Goal: Task Accomplishment & Management: Use online tool/utility

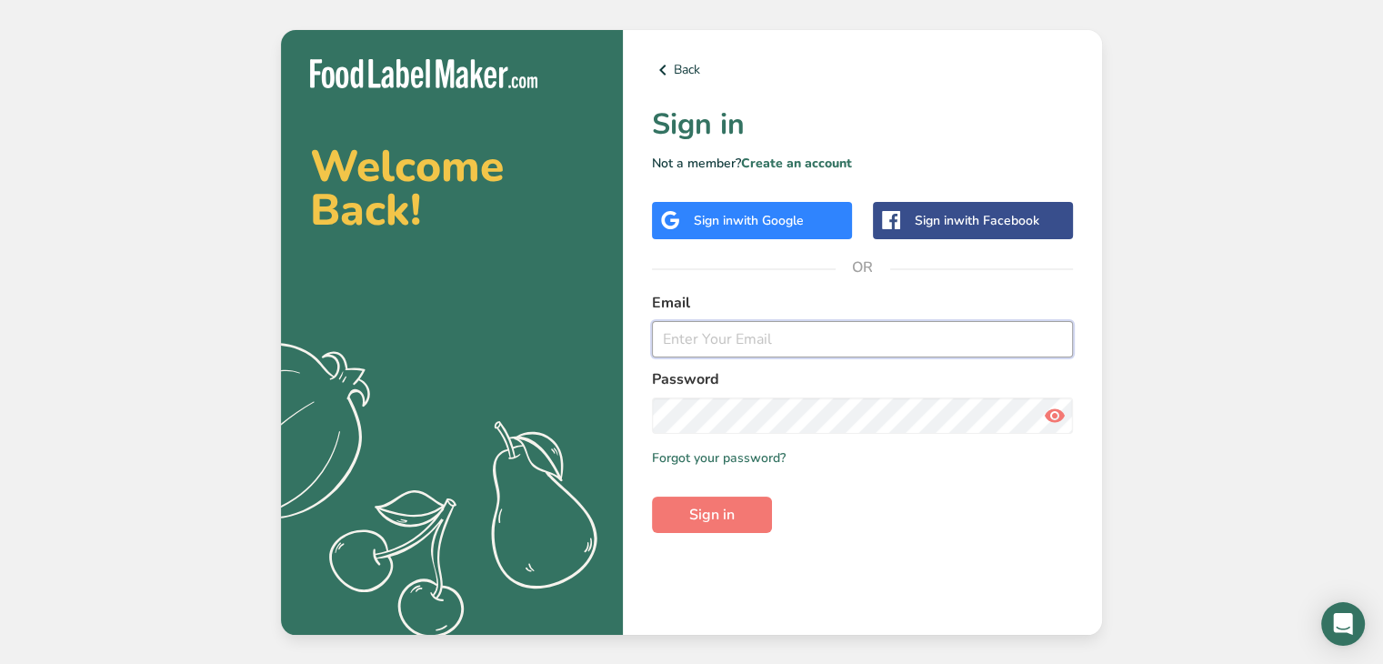
click at [754, 341] on input "email" at bounding box center [862, 339] width 421 height 36
paste input "[EMAIL_ADDRESS][DOMAIN_NAME]"
type input "[EMAIL_ADDRESS][DOMAIN_NAME]"
click at [652, 496] on button "Sign in" at bounding box center [712, 514] width 120 height 36
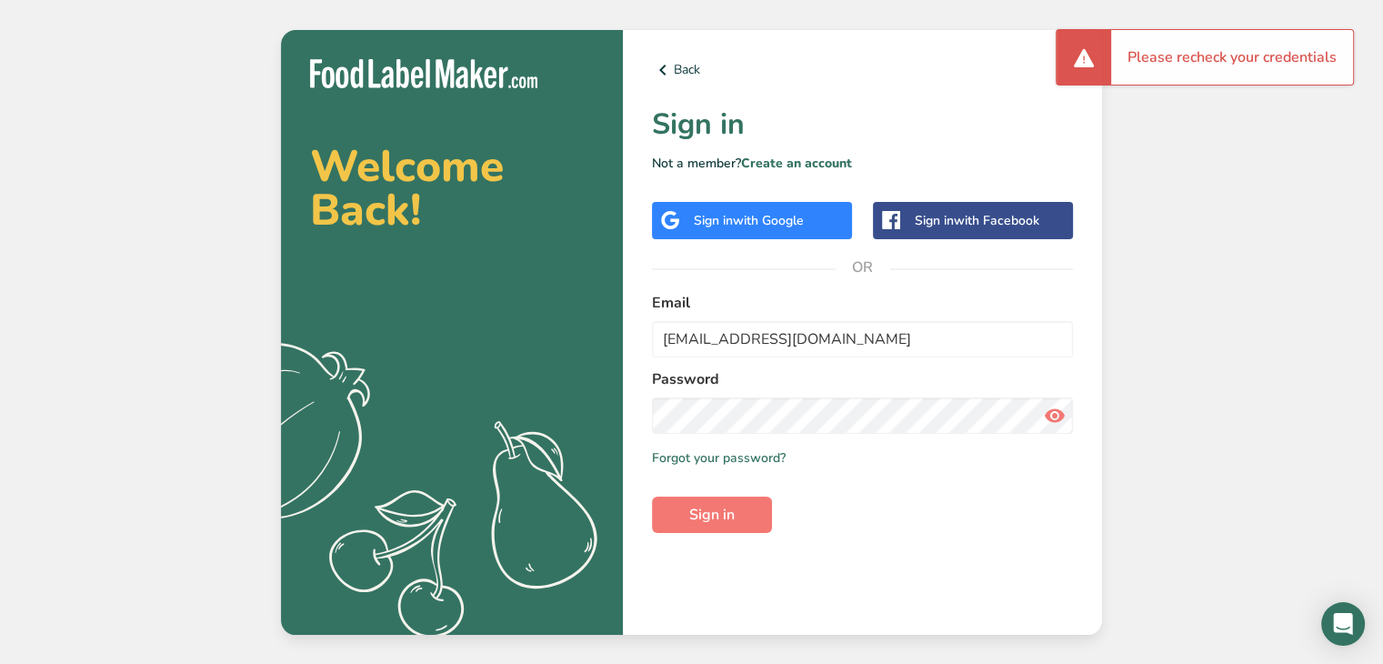
click at [1050, 420] on icon at bounding box center [1055, 415] width 22 height 33
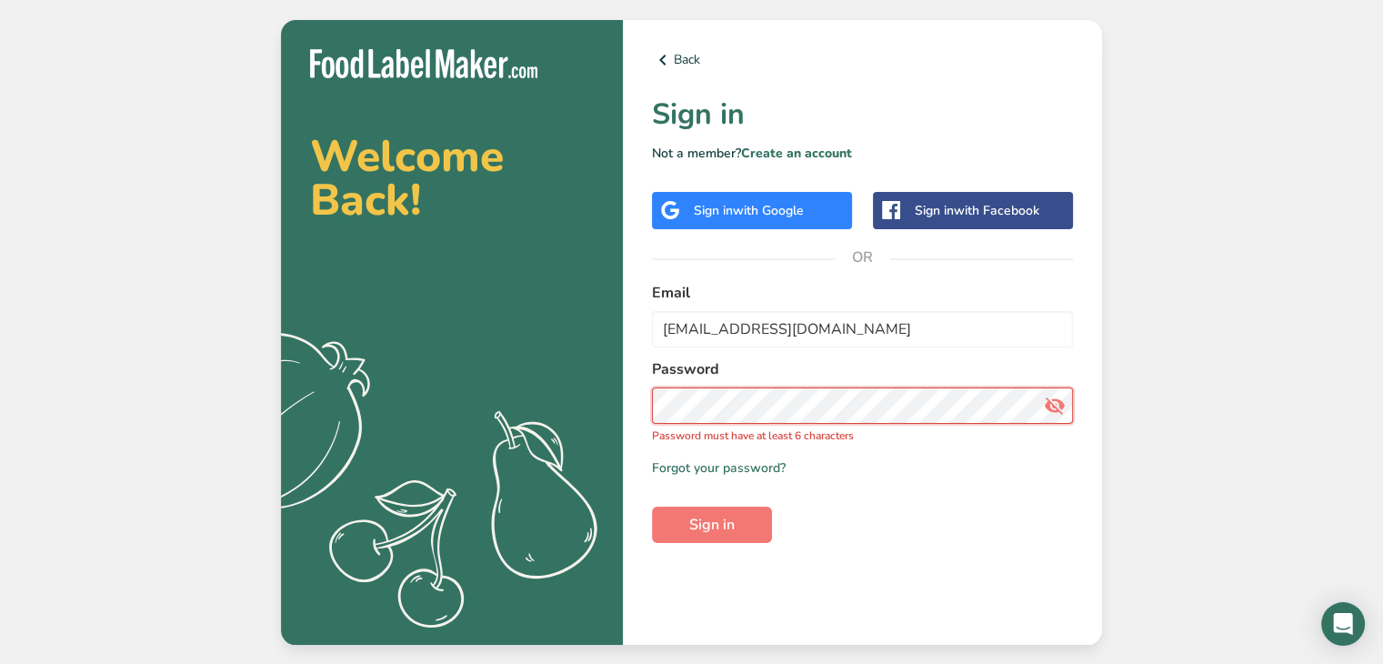
click at [652, 506] on button "Sign in" at bounding box center [712, 524] width 120 height 36
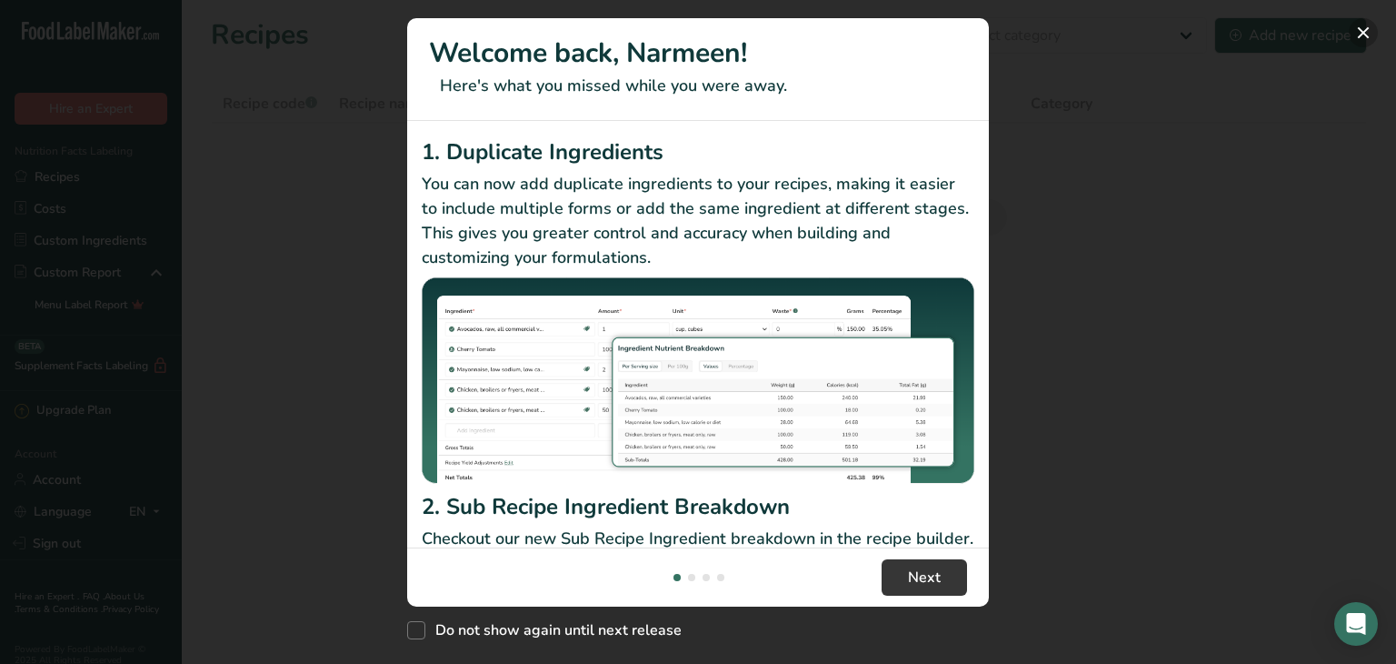
click at [1357, 35] on button "New Features" at bounding box center [1363, 32] width 29 height 29
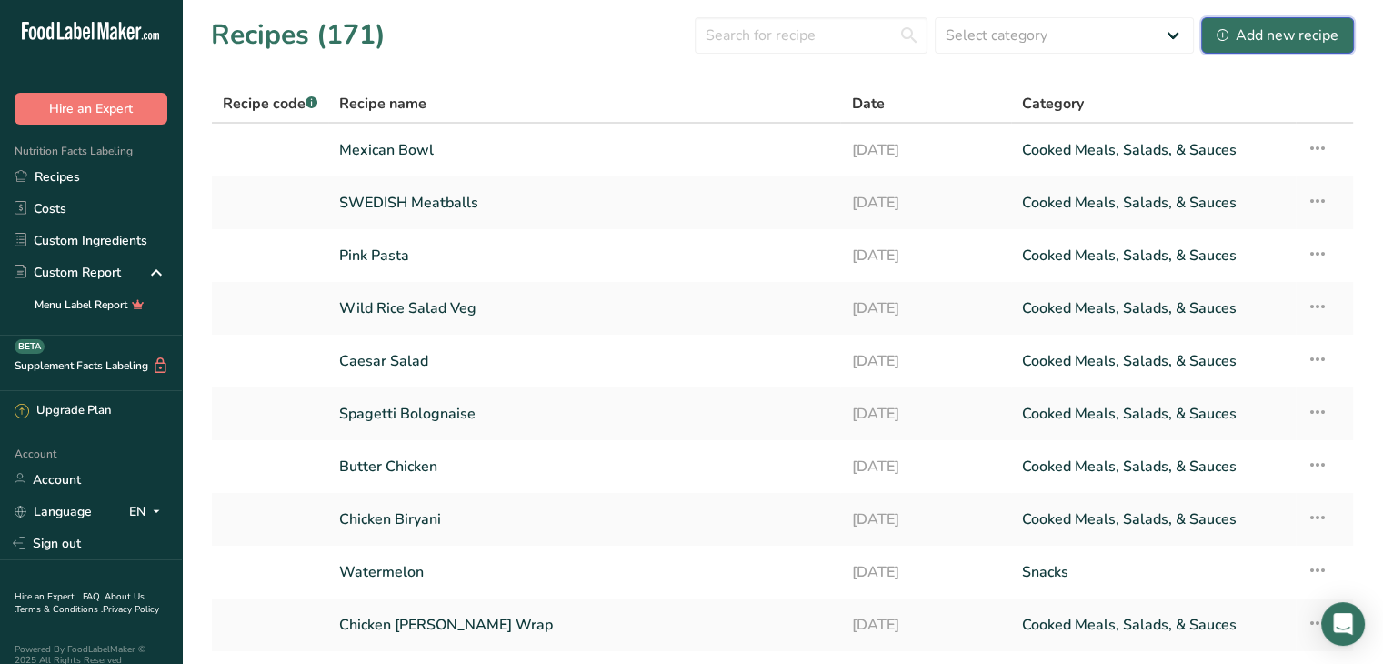
click at [1268, 46] on button "Add new recipe" at bounding box center [1277, 35] width 153 height 36
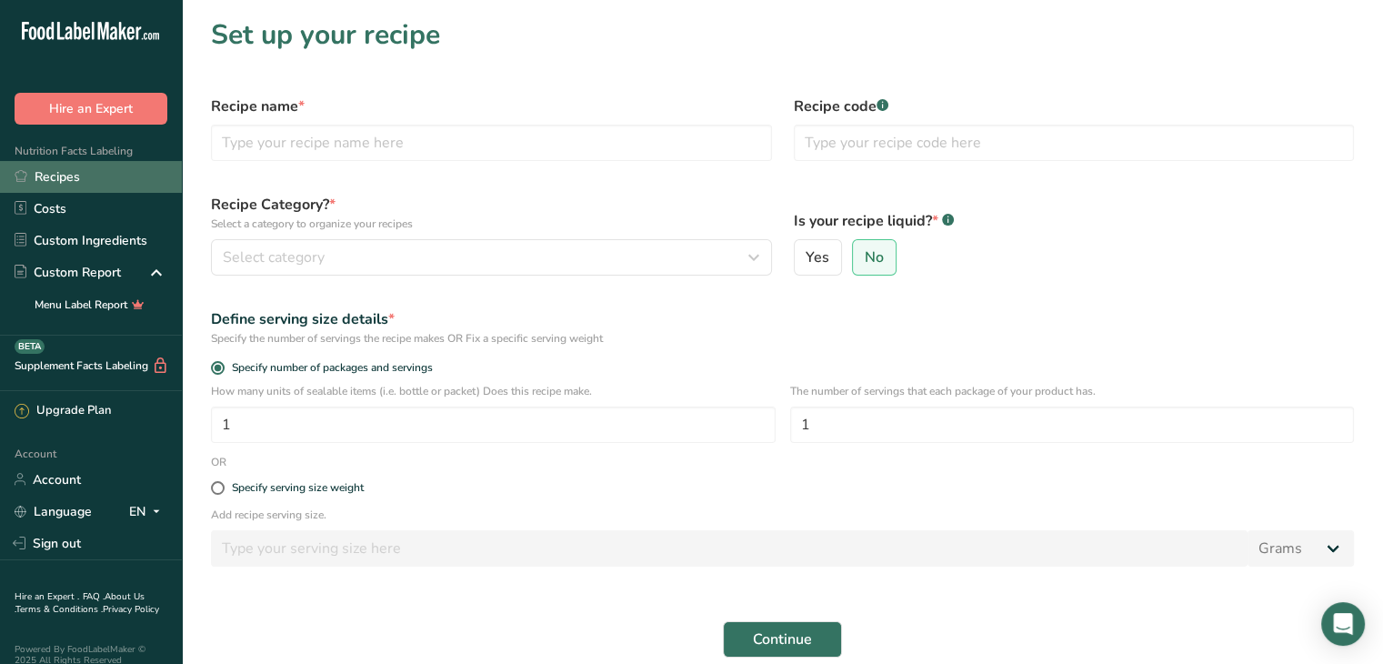
click at [117, 181] on link "Recipes" at bounding box center [91, 177] width 182 height 32
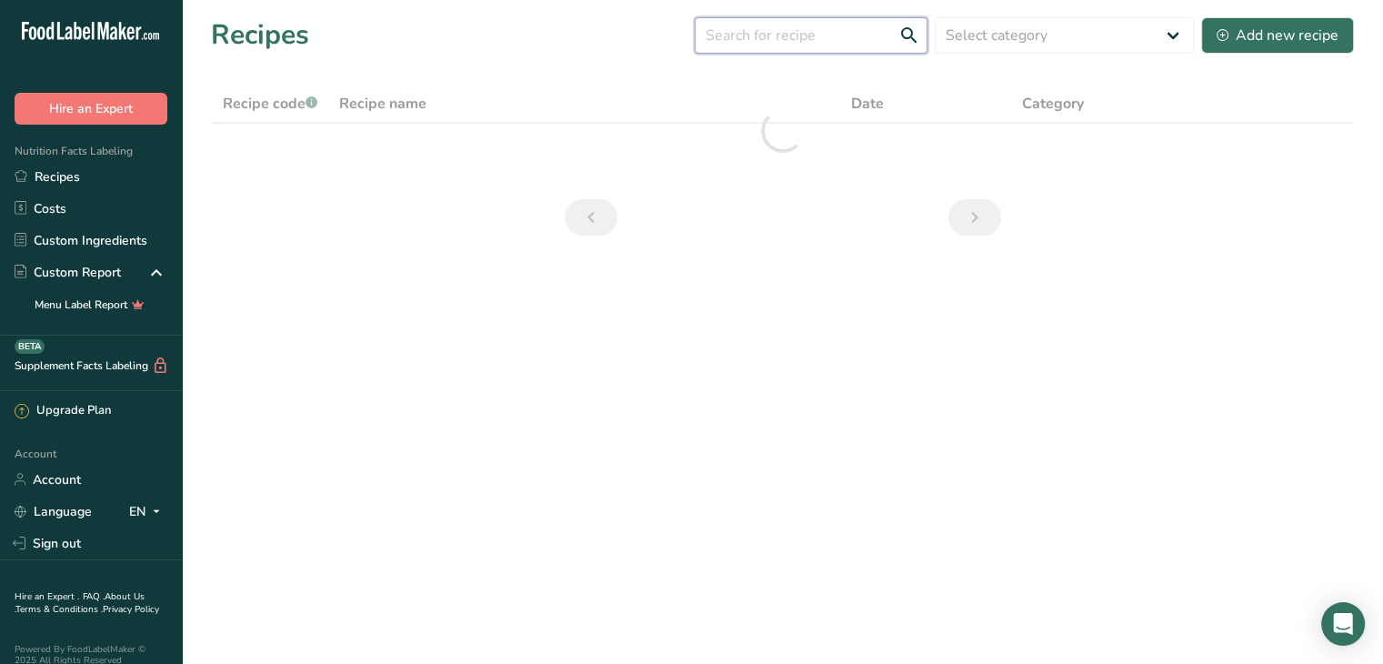
click at [842, 33] on input "text" at bounding box center [811, 35] width 233 height 36
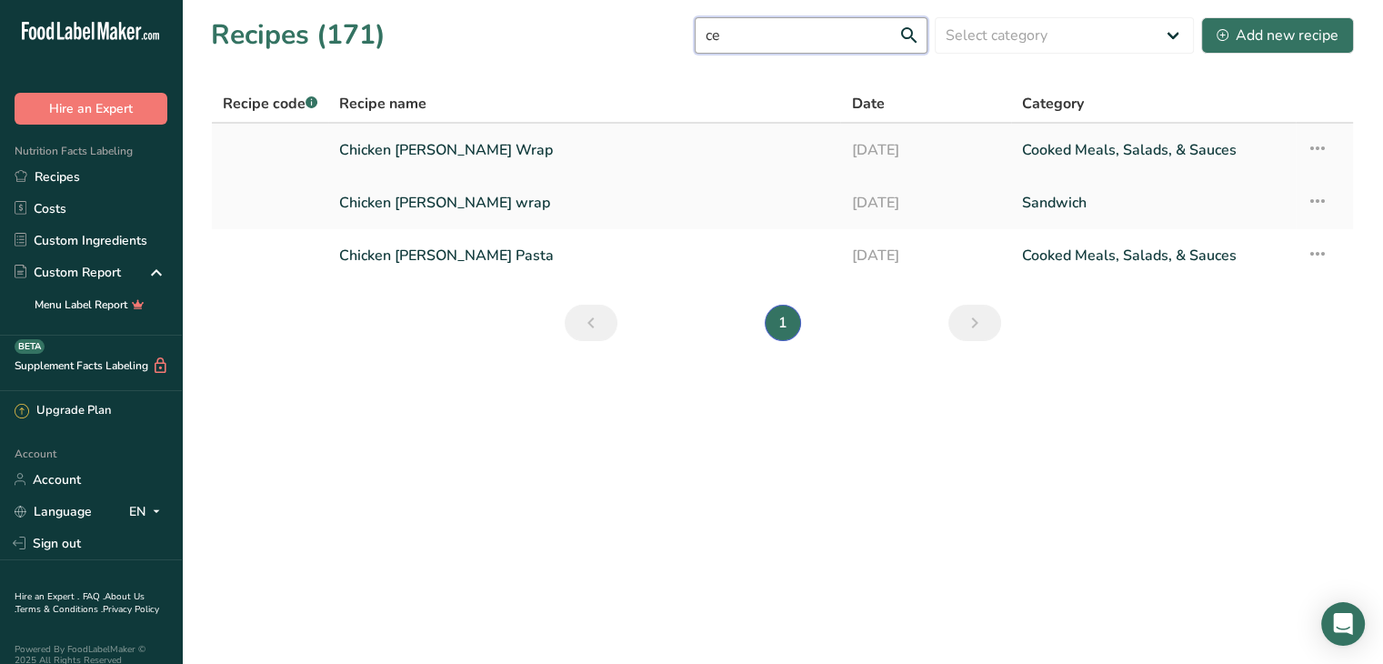
type input "c"
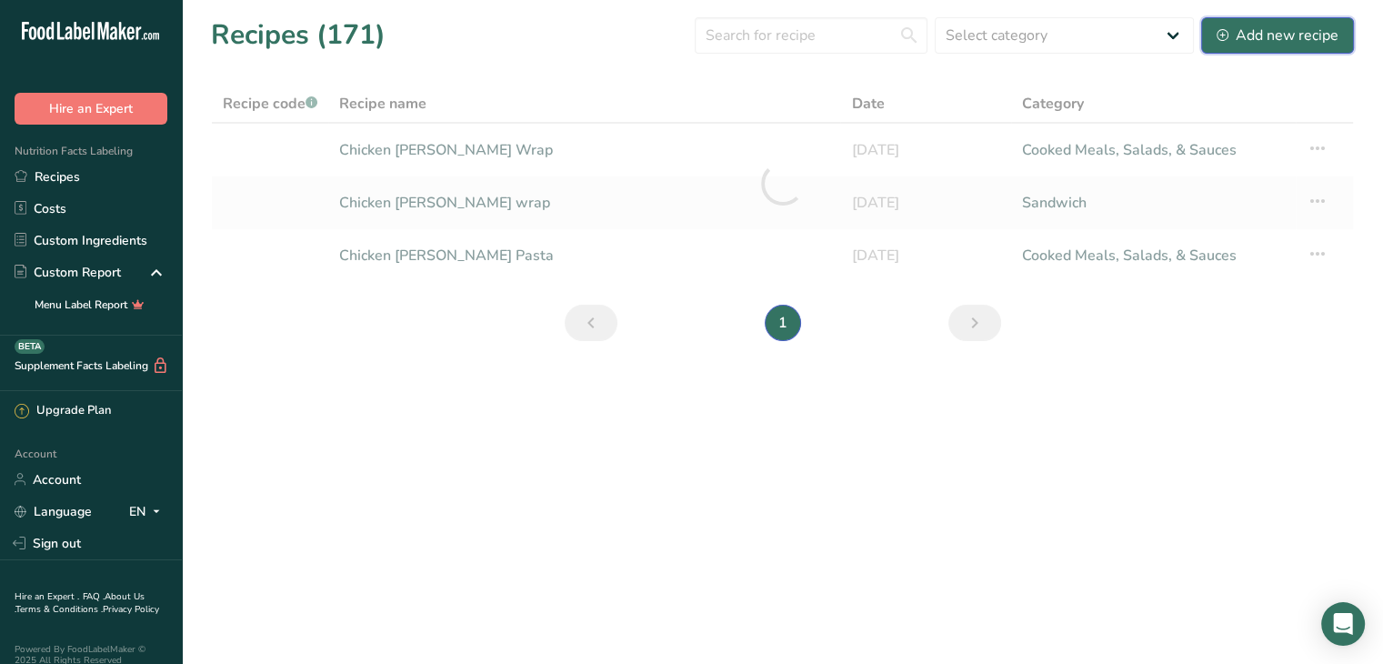
click at [1236, 38] on div "Add new recipe" at bounding box center [1277, 36] width 122 height 22
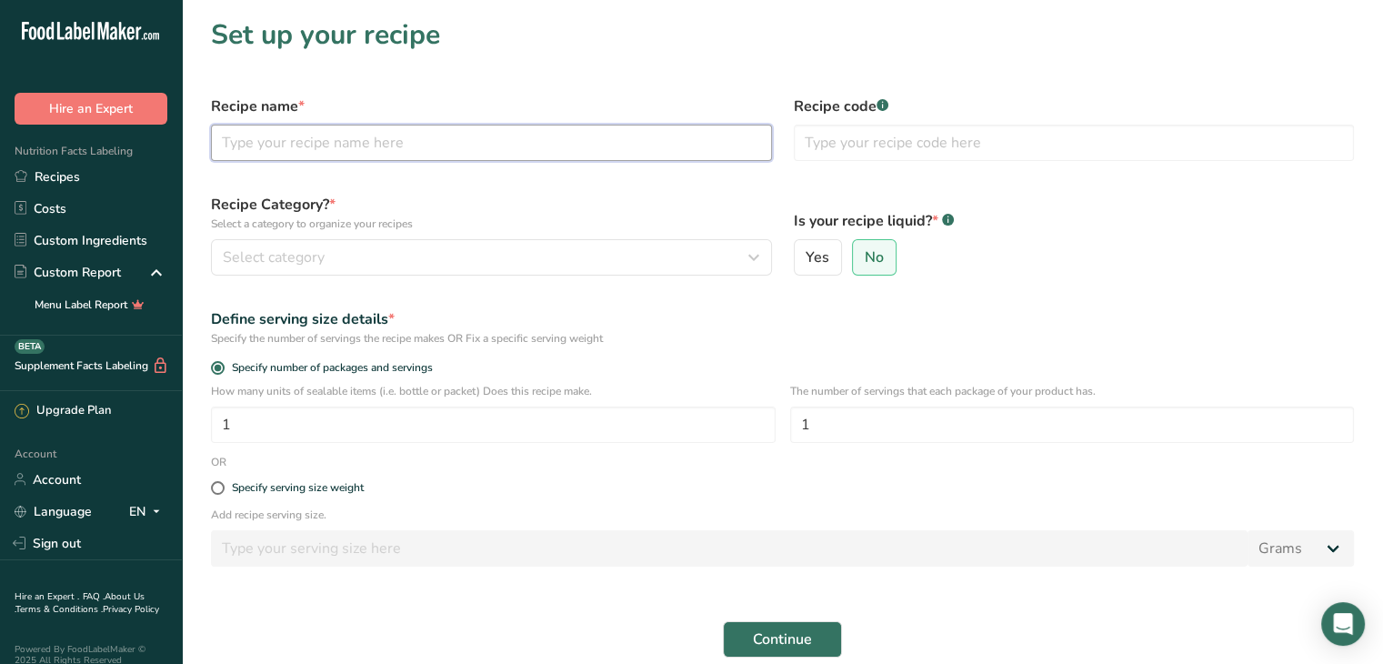
click at [502, 144] on input "text" at bounding box center [491, 143] width 561 height 36
type input "c"
type input "Chicken [PERSON_NAME] Salad"
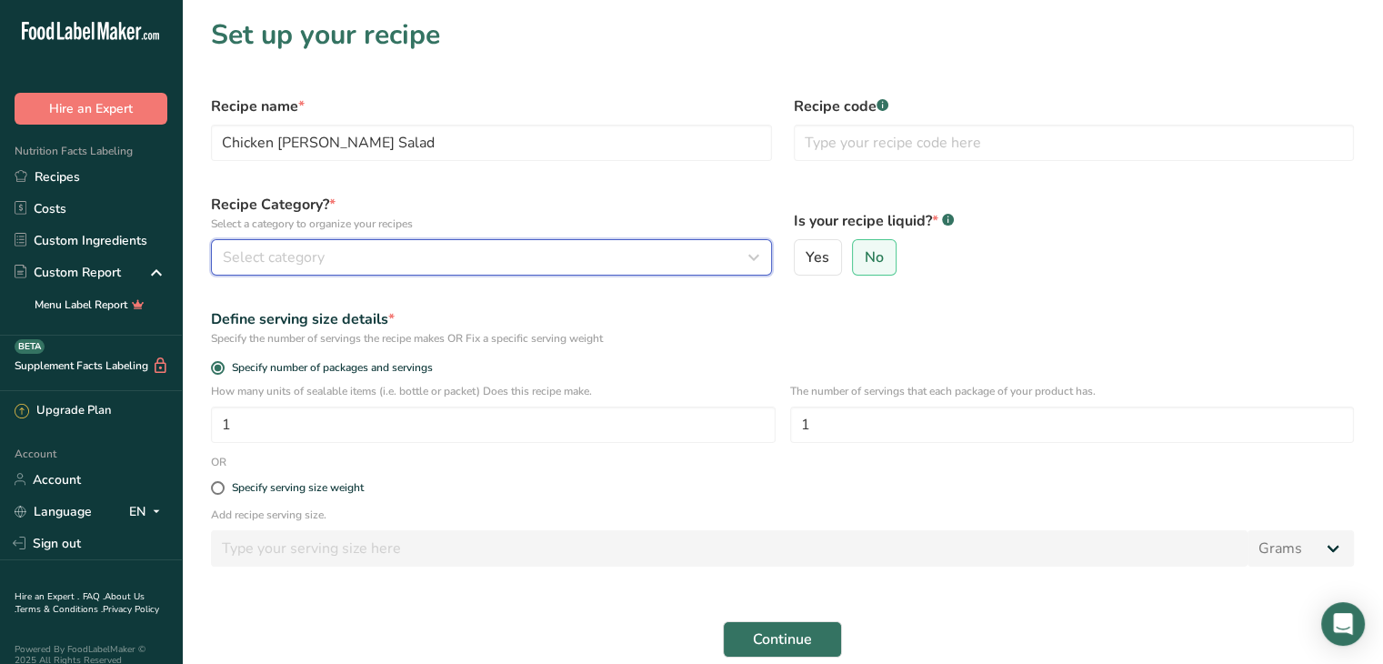
click at [578, 268] on button "Select category" at bounding box center [491, 257] width 561 height 36
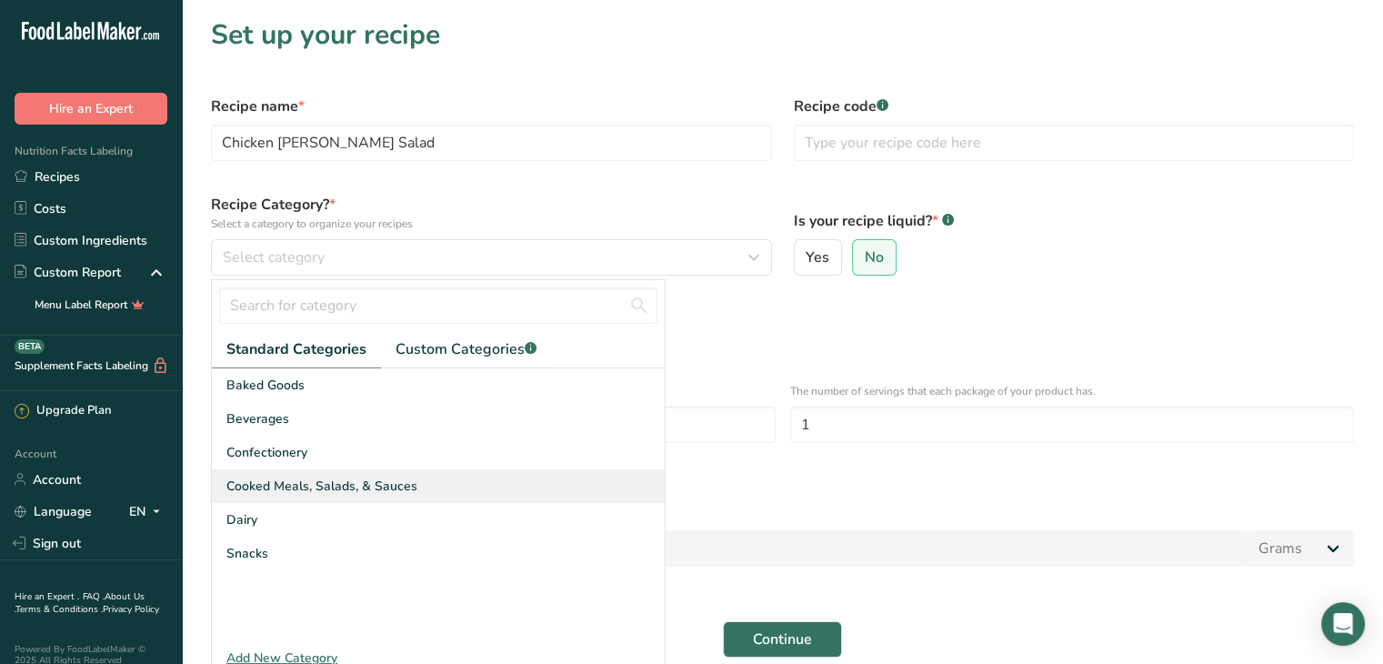
click at [435, 484] on div "Cooked Meals, Salads, & Sauces" at bounding box center [438, 486] width 453 height 34
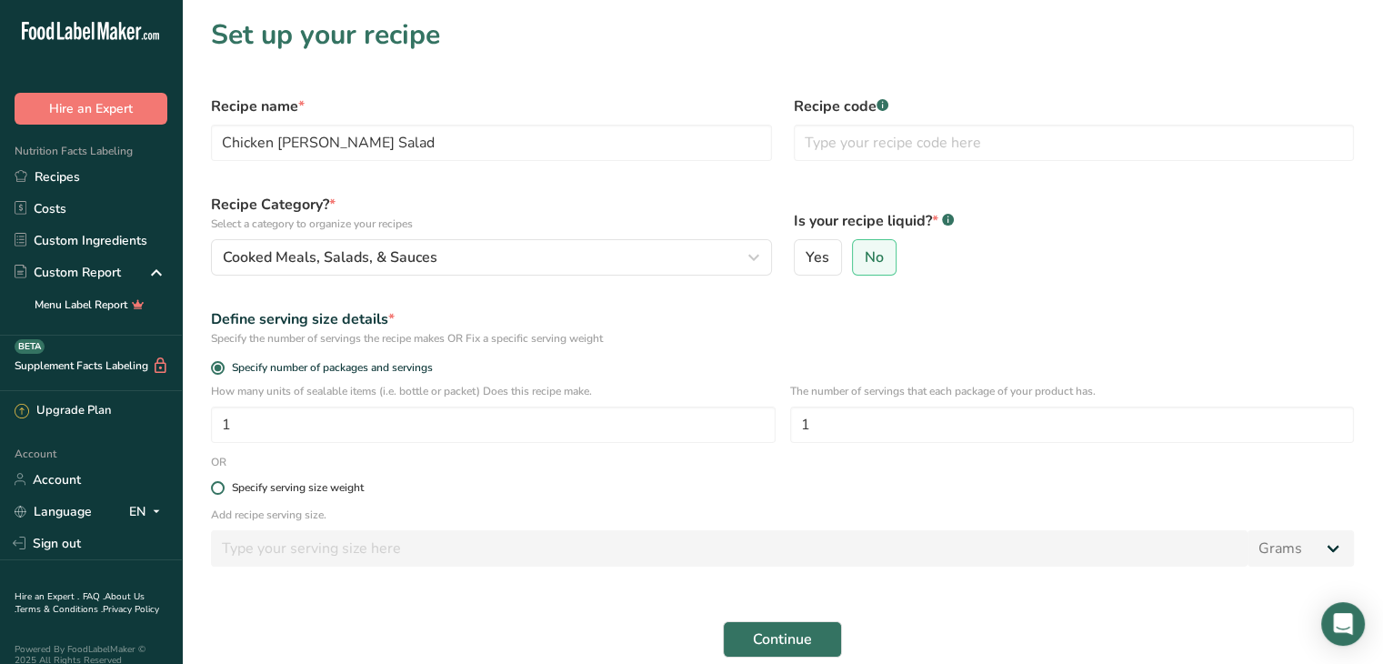
click at [244, 489] on div "Specify serving size weight" at bounding box center [298, 488] width 132 height 14
click at [223, 489] on input "Specify serving size weight" at bounding box center [217, 488] width 12 height 12
radio input "true"
radio input "false"
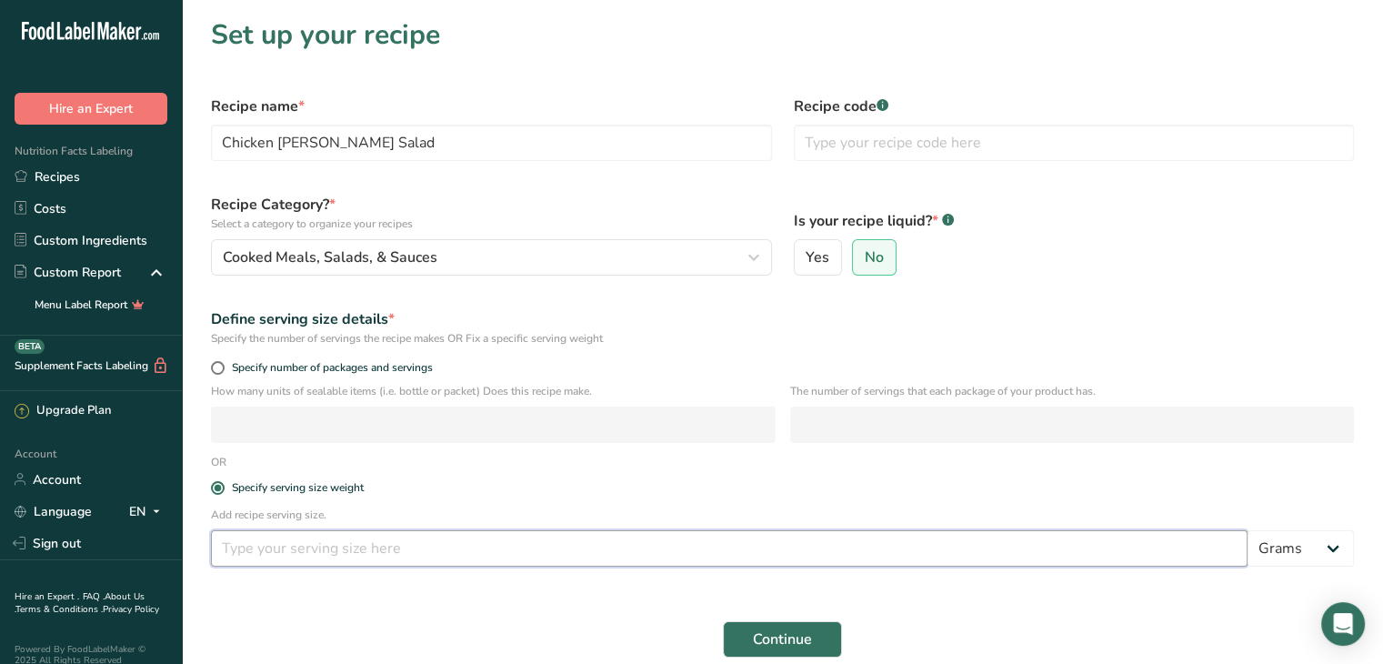
click at [309, 550] on input "number" at bounding box center [729, 548] width 1036 height 36
